Goal: Information Seeking & Learning: Learn about a topic

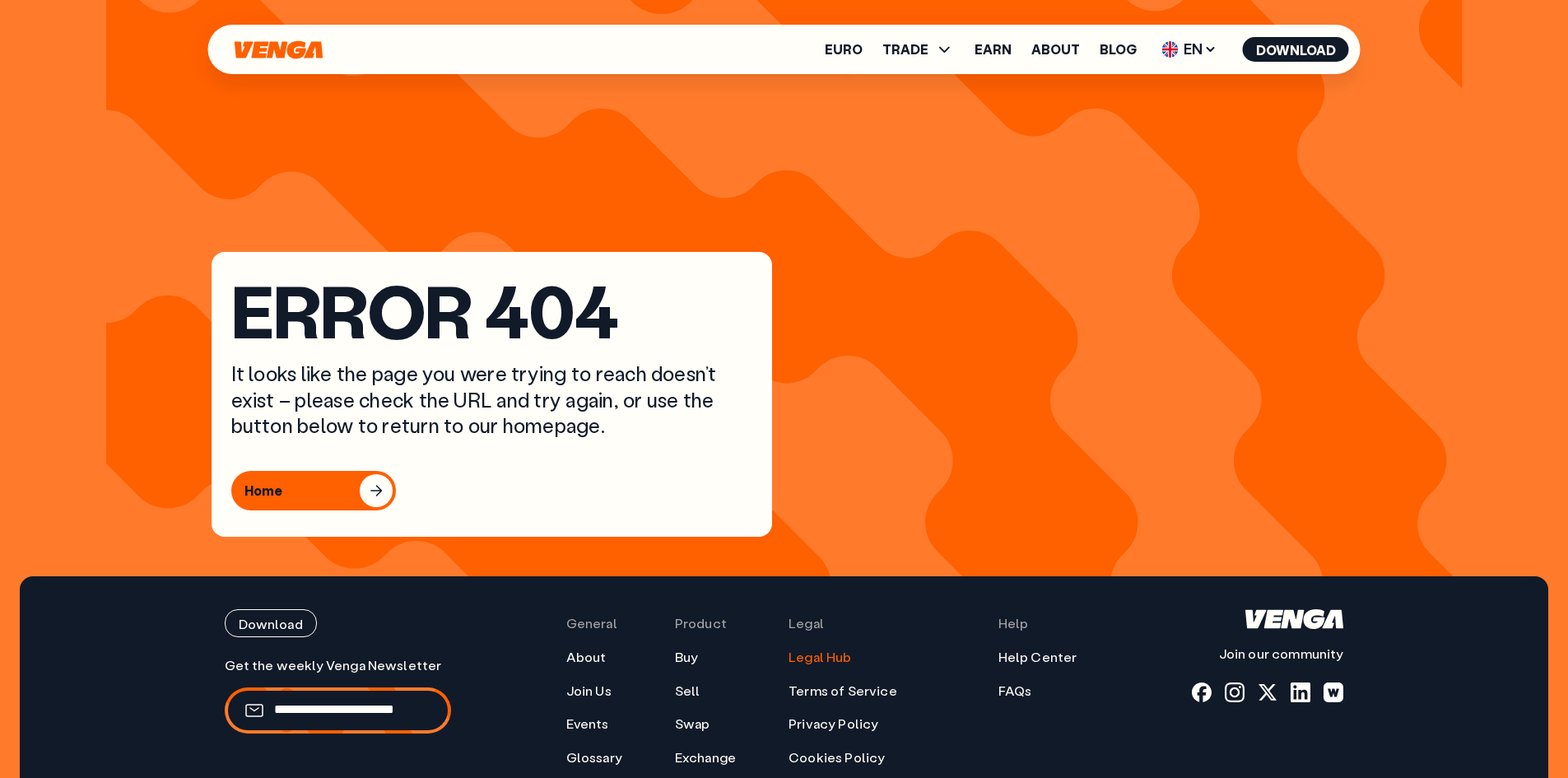
click at [787, 654] on link "Legal Hub" at bounding box center [819, 657] width 62 height 17
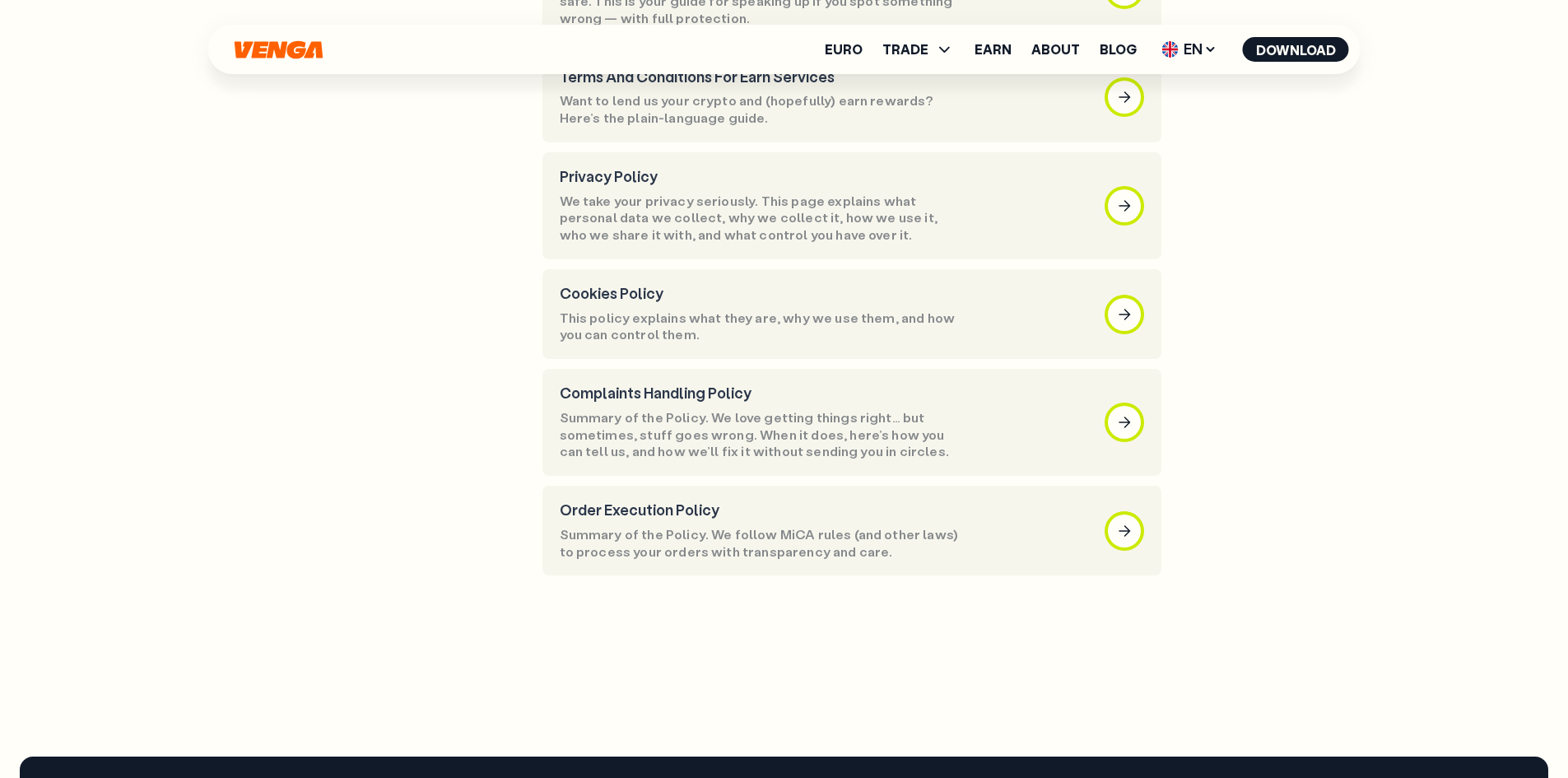
scroll to position [823, 0]
click at [282, 54] on icon "Home" at bounding box center [279, 49] width 88 height 18
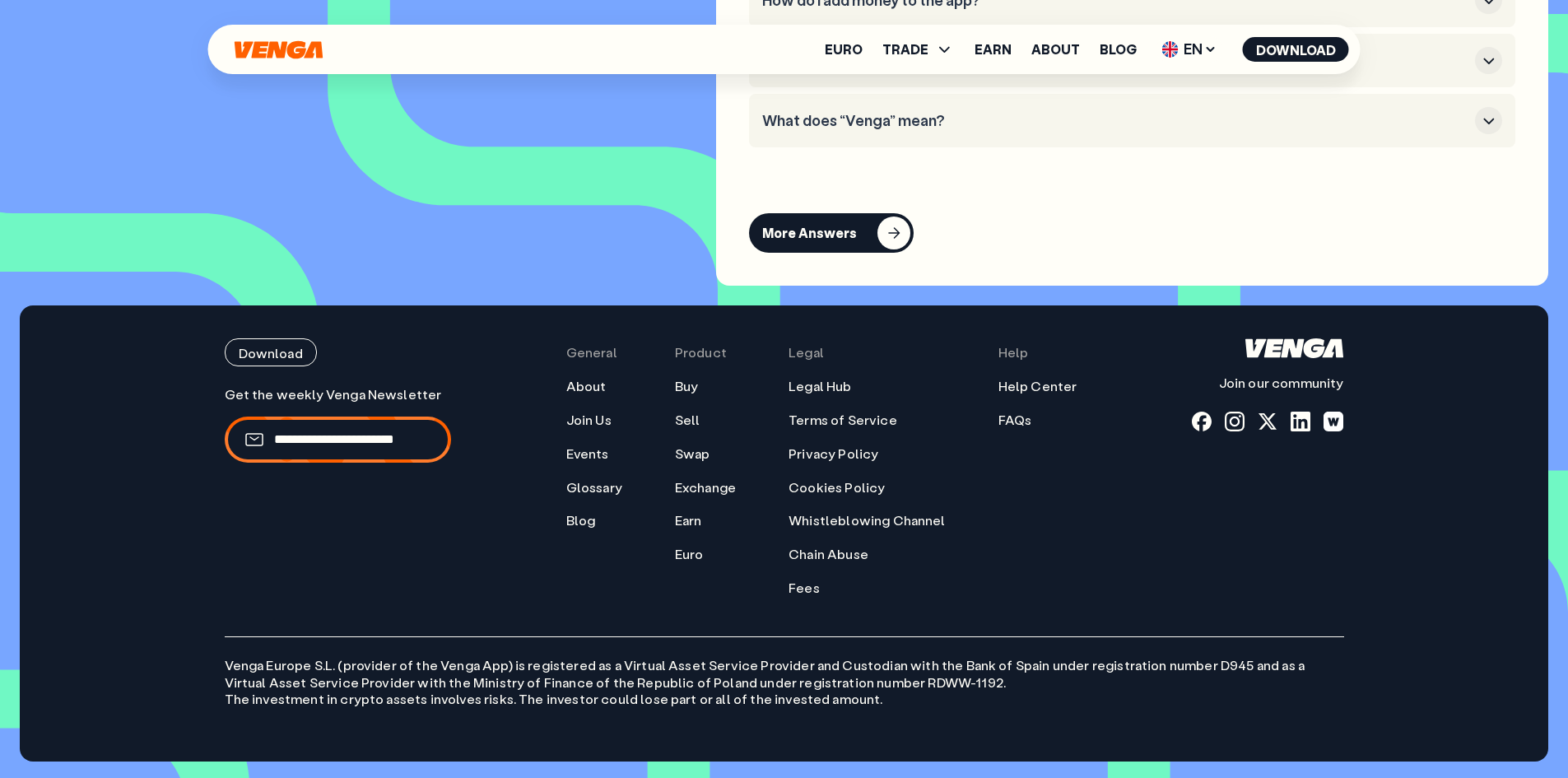
scroll to position [7745, 0]
click at [787, 416] on link "FAQs" at bounding box center [1015, 420] width 34 height 17
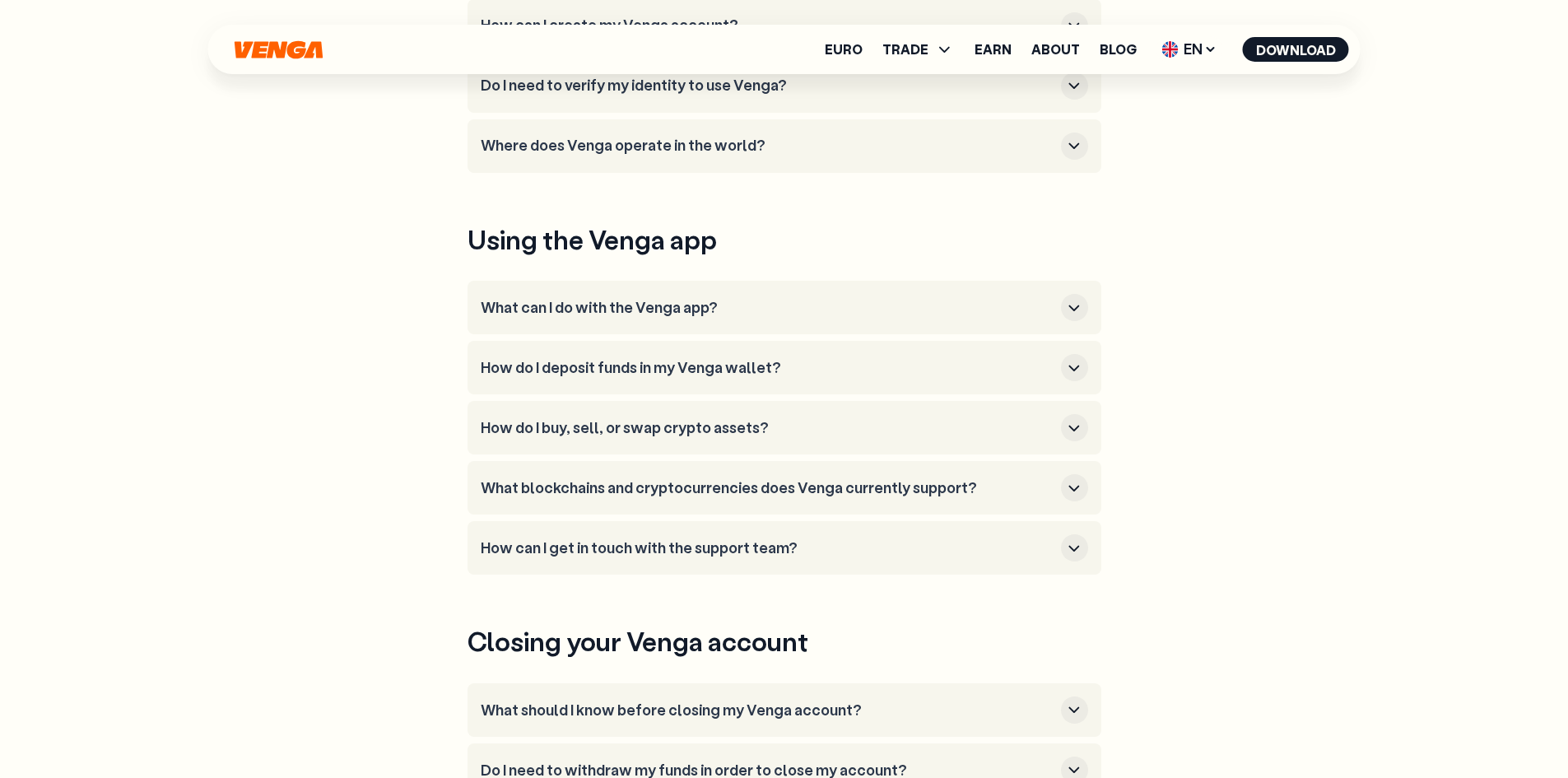
click at [82, 311] on main "FAQS What is Venga? Who is building Venga? Why should you be interested in Veng…" at bounding box center [784, 564] width 1568 height 2107
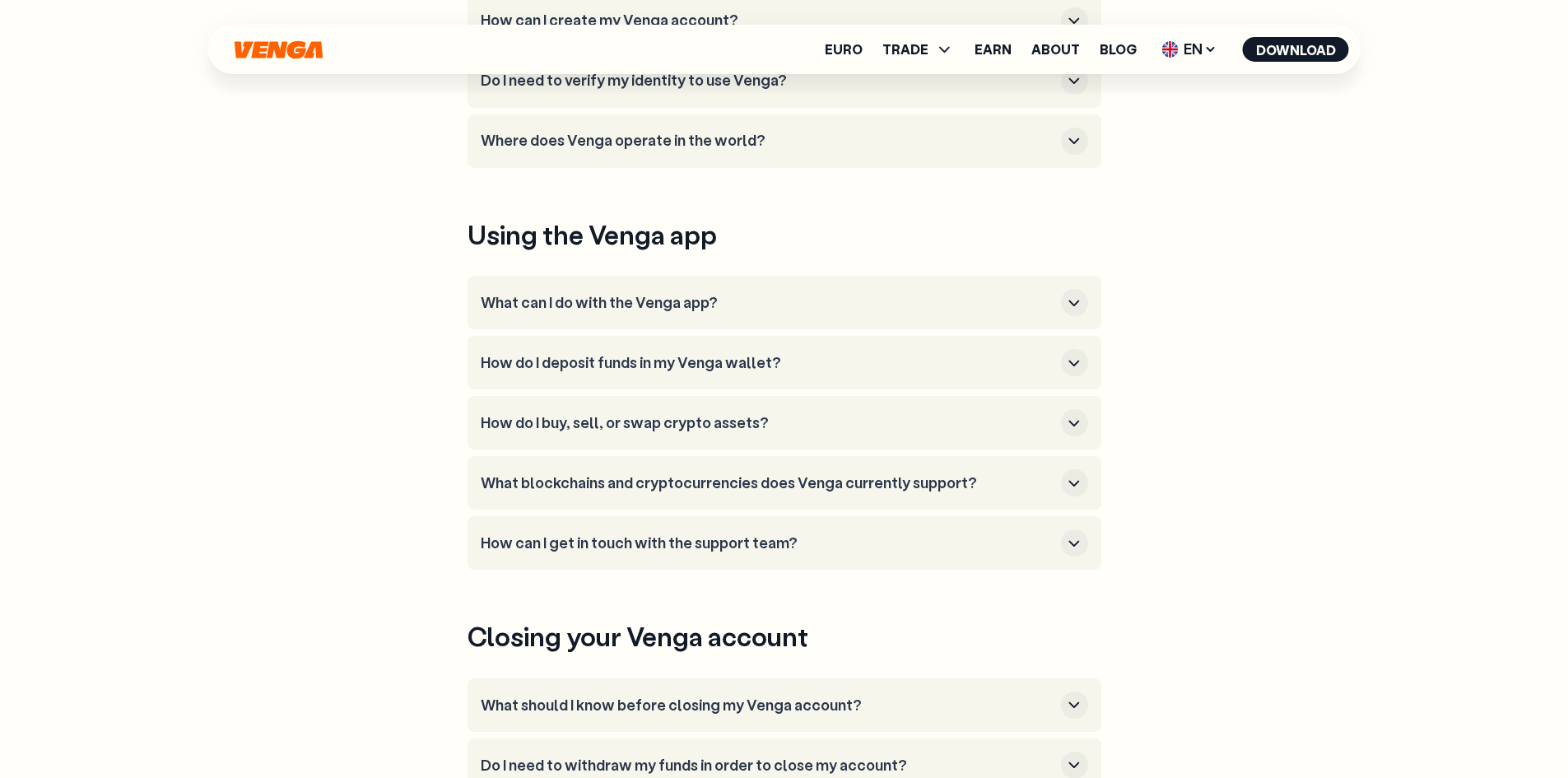
scroll to position [1342, 0]
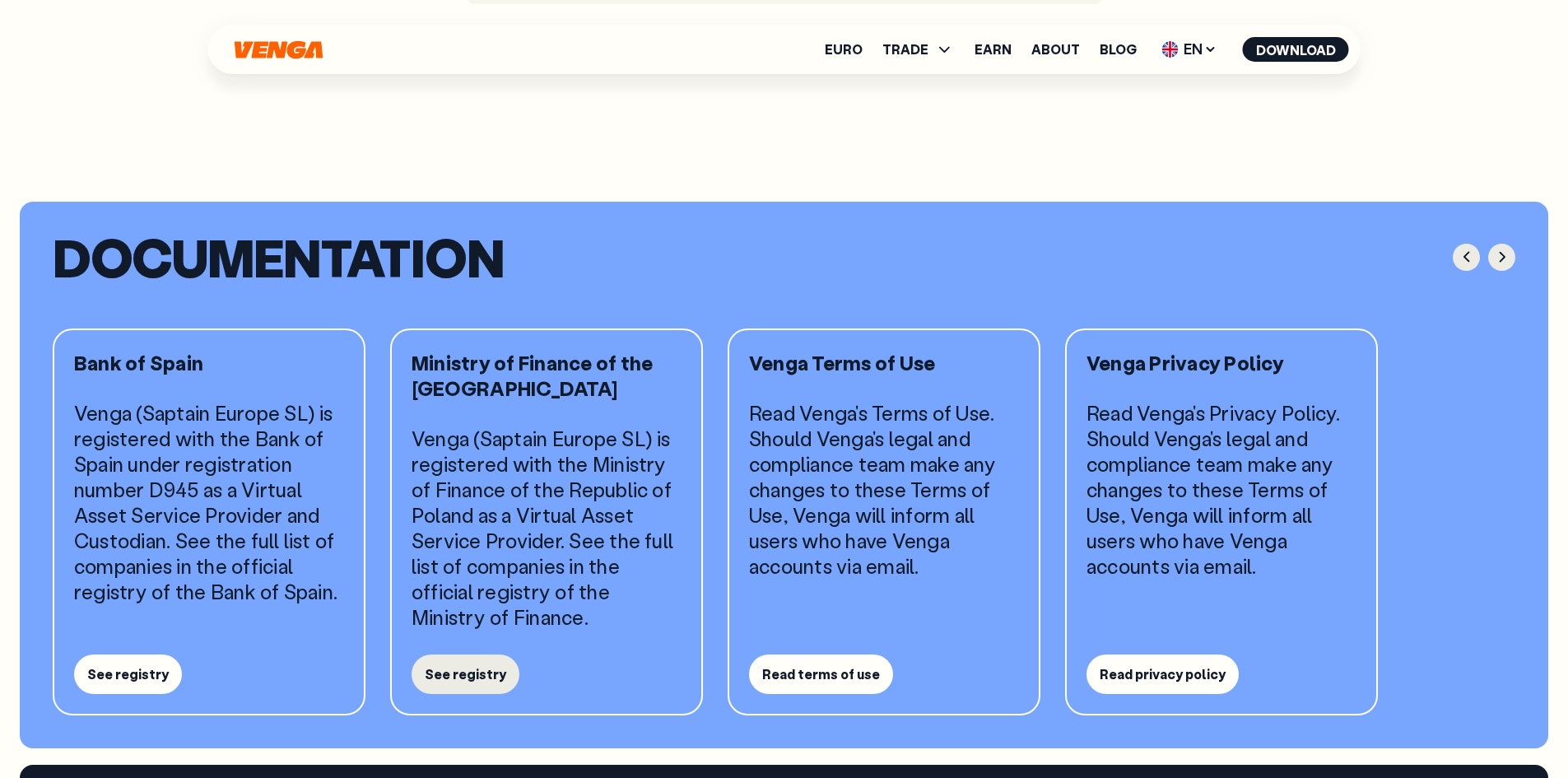
click at [454, 672] on button "See registry" at bounding box center [465, 673] width 107 height 39
click at [431, 374] on h5 "Ministry of Finance of the [GEOGRAPHIC_DATA]" at bounding box center [546, 375] width 269 height 51
click at [493, 385] on h5 "Ministry of Finance of the [GEOGRAPHIC_DATA]" at bounding box center [546, 375] width 269 height 51
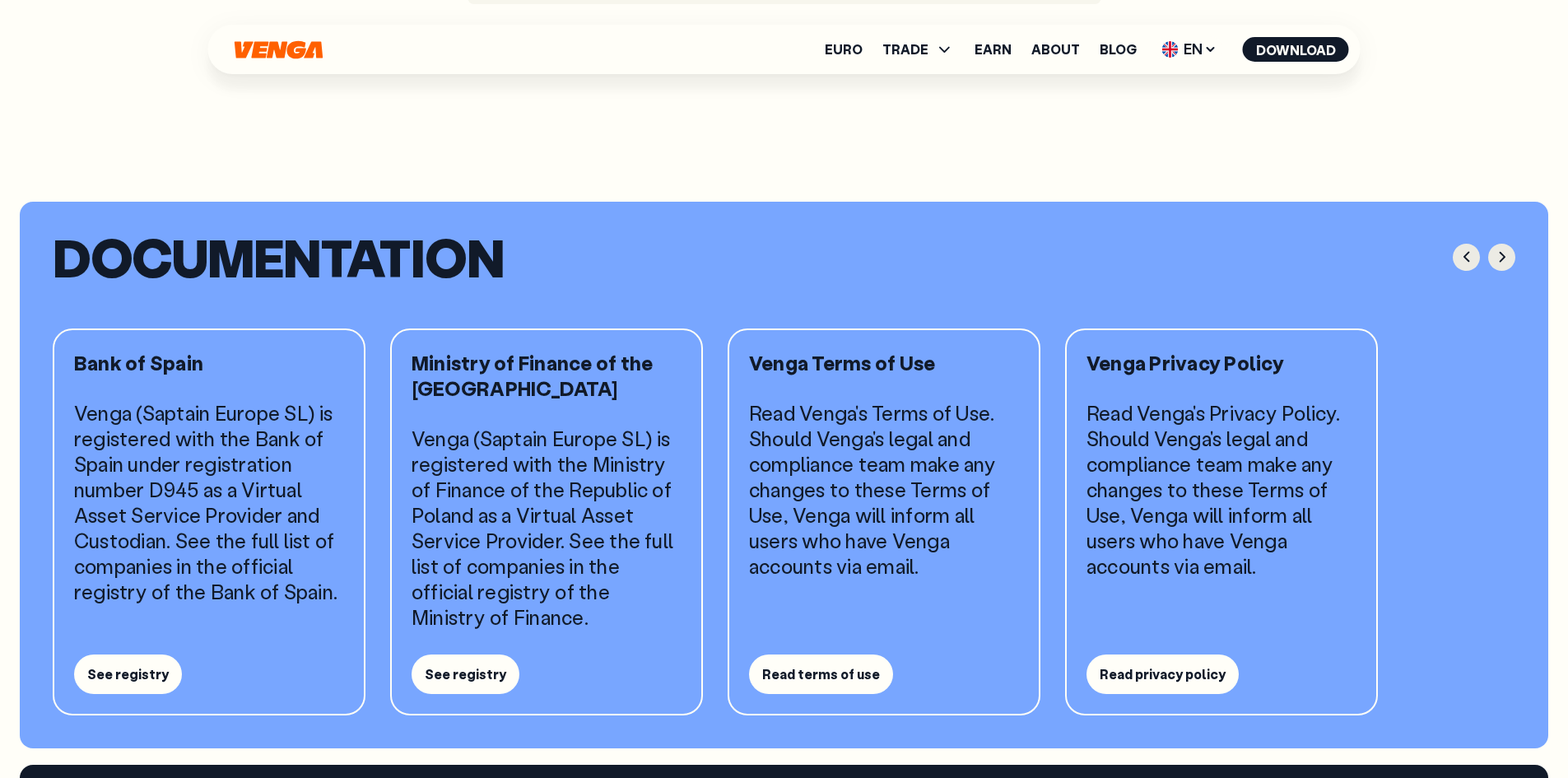
click at [493, 385] on h5 "Ministry of Finance of the [GEOGRAPHIC_DATA]" at bounding box center [546, 375] width 269 height 51
click at [571, 380] on h5 "Ministry of Finance of the [GEOGRAPHIC_DATA]" at bounding box center [546, 375] width 269 height 51
click at [342, 355] on div "Bank of Spain Venga (Saptain Europe SL) is registered with the Bank of Spain un…" at bounding box center [784, 521] width 1463 height 387
click at [465, 665] on button "See registry" at bounding box center [465, 673] width 107 height 39
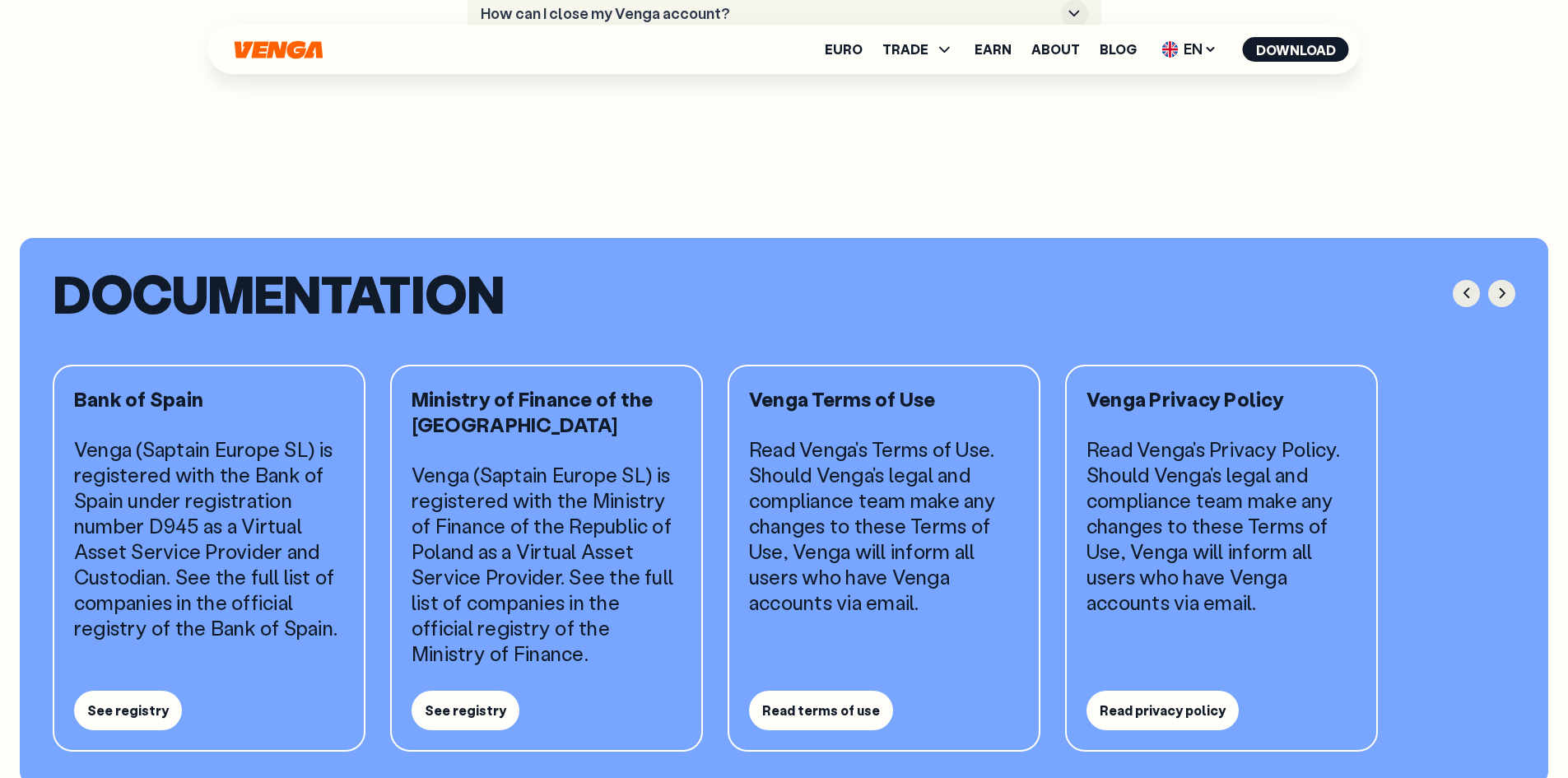
scroll to position [1325, 0]
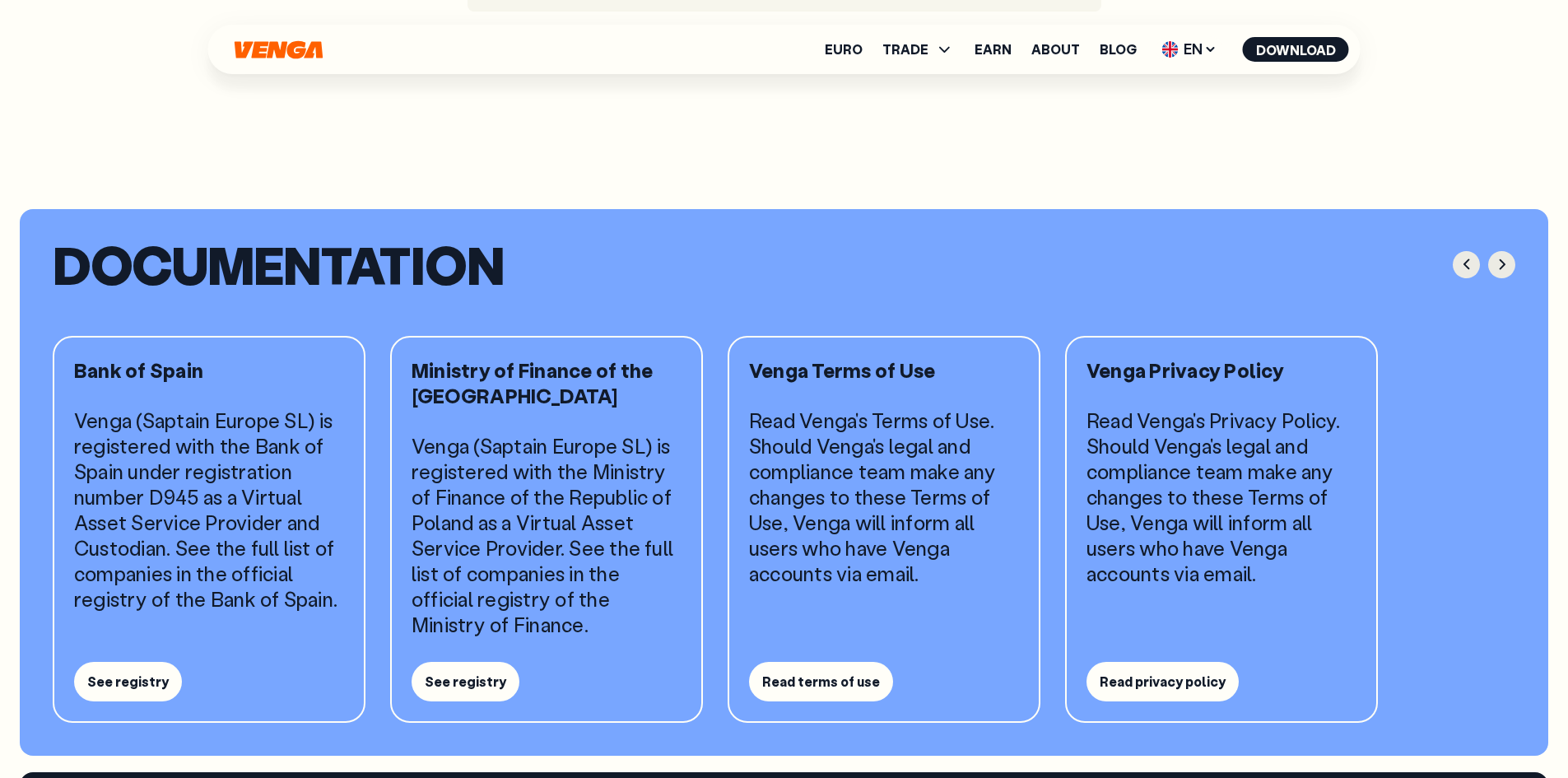
scroll to position [1336, 0]
